Goal: Find specific page/section: Find specific page/section

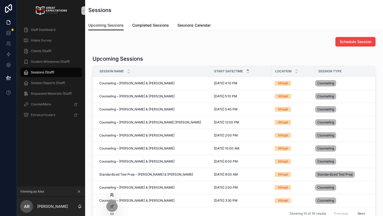
click at [112, 196] on icon at bounding box center [112, 195] width 4 height 4
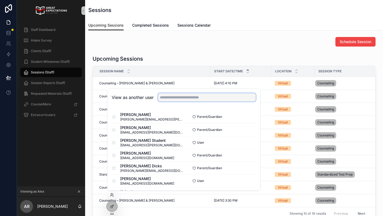
click at [174, 98] on input "text" at bounding box center [207, 97] width 98 height 9
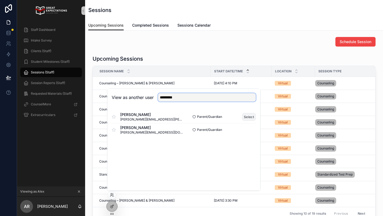
type input "*********"
click at [248, 115] on button "Select" at bounding box center [249, 117] width 14 height 8
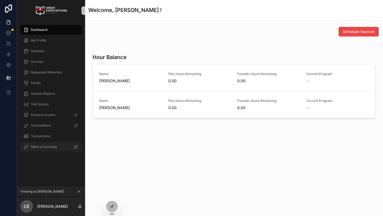
click at [45, 148] on span "Make a Purchase" at bounding box center [44, 147] width 26 height 4
click at [36, 39] on span "My Profile" at bounding box center [38, 40] width 15 height 4
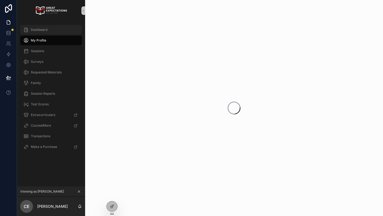
click at [43, 31] on span "Dashboard" at bounding box center [39, 30] width 16 height 4
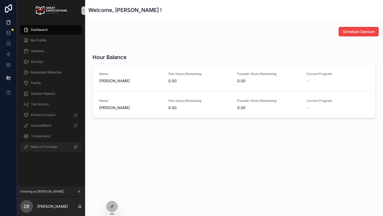
click at [62, 146] on div "Make a Purchase" at bounding box center [50, 146] width 55 height 9
click at [49, 43] on div "My Profile" at bounding box center [50, 40] width 55 height 9
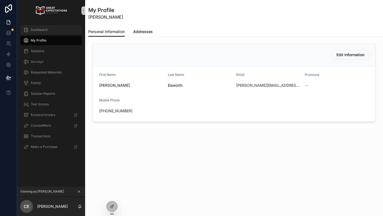
click at [45, 28] on span "Dashboard" at bounding box center [39, 30] width 16 height 4
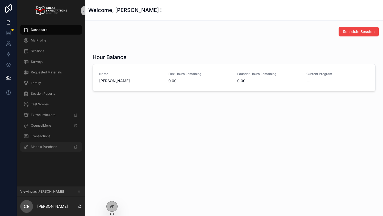
click at [49, 147] on span "Make a Purchase" at bounding box center [44, 147] width 26 height 4
click at [112, 196] on icon at bounding box center [112, 195] width 4 height 4
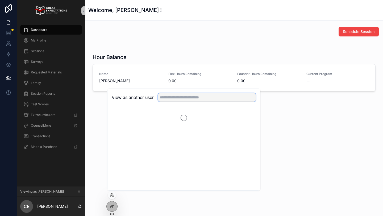
click at [165, 96] on input "text" at bounding box center [207, 97] width 98 height 9
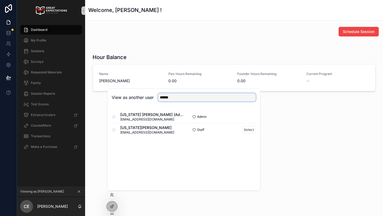
type input "******"
click at [249, 125] on div "Nevada Ryan nevadar@gecollegeprep.com Staff Select" at bounding box center [184, 129] width 144 height 13
click at [249, 129] on button "Select" at bounding box center [249, 130] width 14 height 8
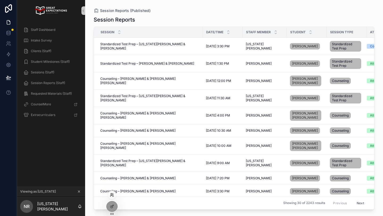
click at [112, 197] on icon at bounding box center [112, 195] width 4 height 4
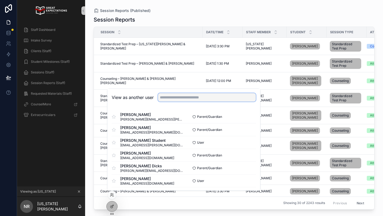
click at [180, 98] on input "text" at bounding box center [207, 97] width 98 height 9
type input "*******"
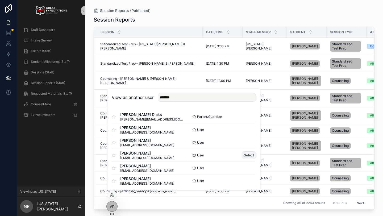
click at [247, 154] on button "Select" at bounding box center [249, 155] width 14 height 8
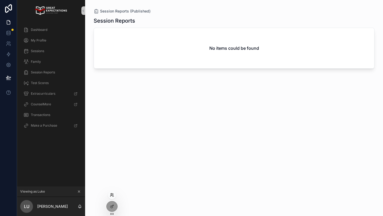
click at [112, 195] on icon at bounding box center [112, 195] width 4 height 4
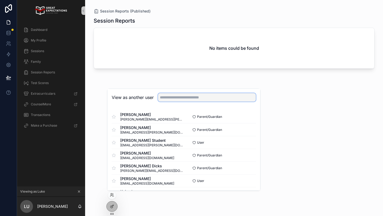
click at [177, 97] on input "text" at bounding box center [207, 97] width 98 height 9
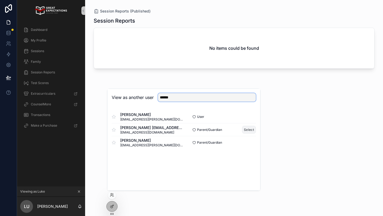
type input "******"
click at [248, 128] on button "Select" at bounding box center [249, 130] width 14 height 8
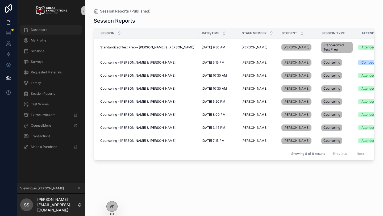
click at [40, 31] on span "Dashboard" at bounding box center [39, 30] width 16 height 4
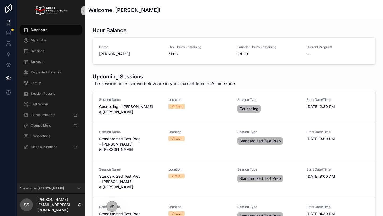
scroll to position [29, 0]
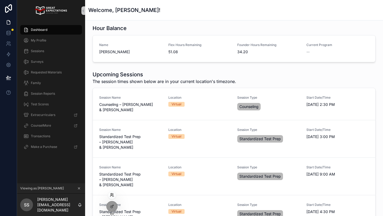
click at [112, 196] on icon at bounding box center [112, 195] width 4 height 4
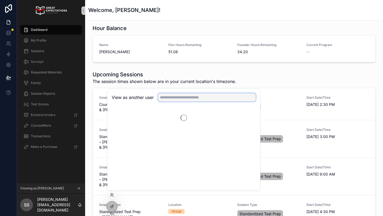
click at [177, 97] on input "text" at bounding box center [207, 97] width 98 height 9
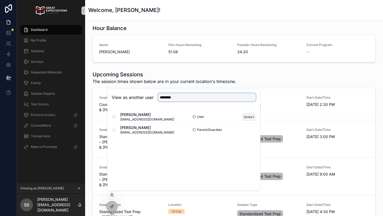
type input "********"
click at [243, 114] on button "Select" at bounding box center [249, 117] width 14 height 8
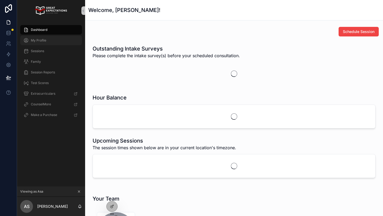
click at [43, 41] on span "My Profile" at bounding box center [38, 40] width 15 height 4
